Goal: Browse casually

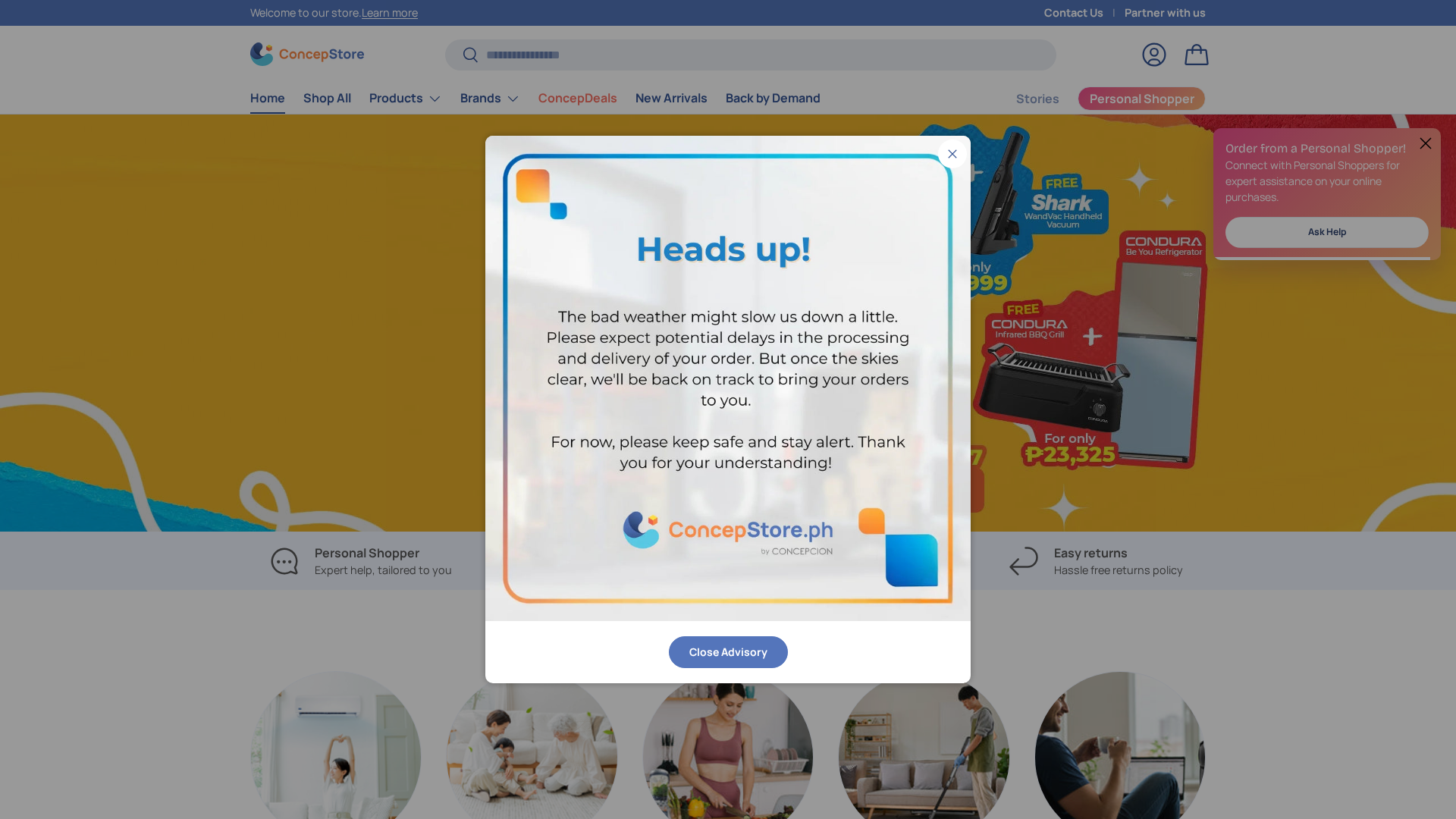
scroll to position [0, 1456]
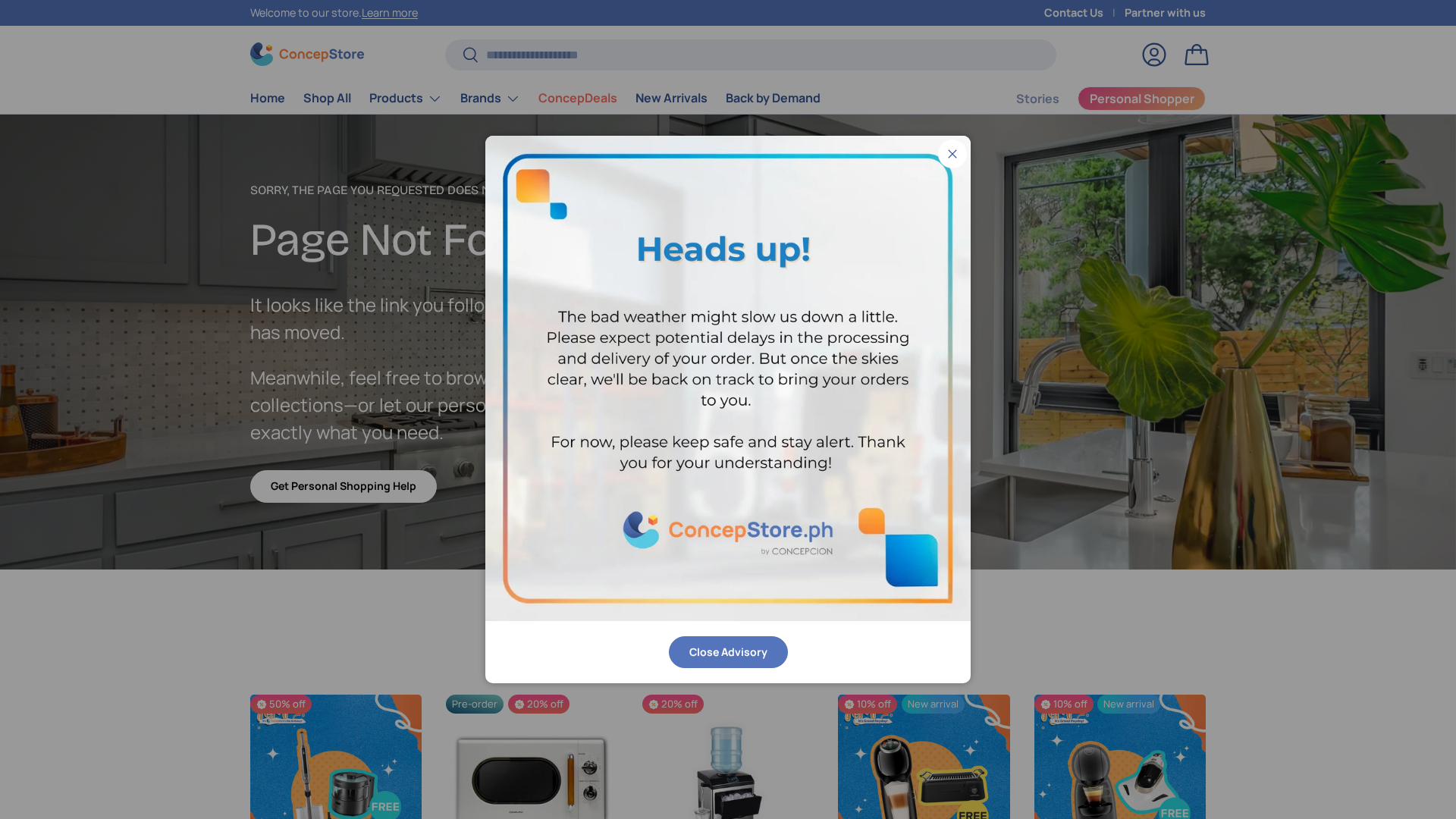
scroll to position [2637, 6201]
